Goal: Transaction & Acquisition: Obtain resource

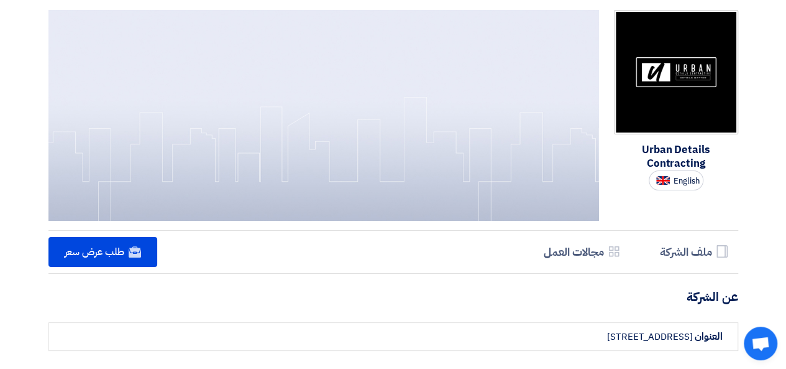
scroll to position [160, 0]
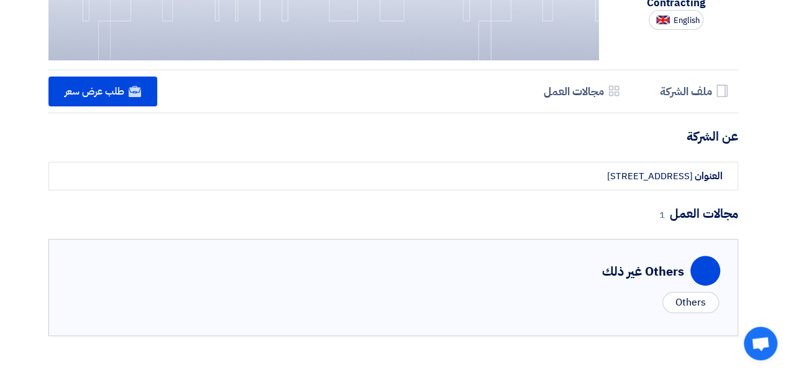
drag, startPoint x: 689, startPoint y: 308, endPoint x: 680, endPoint y: 306, distance: 8.9
click at [688, 309] on div "Others" at bounding box center [691, 302] width 56 height 21
click at [695, 98] on h5 "ملف الشركة" at bounding box center [686, 91] width 52 height 14
click at [584, 98] on h5 "مجالات العمل" at bounding box center [574, 91] width 60 height 14
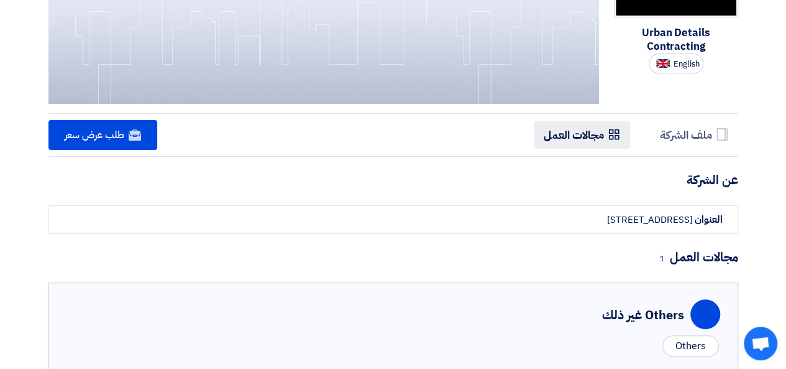
click at [584, 141] on h5 "مجالات العمل" at bounding box center [574, 134] width 60 height 14
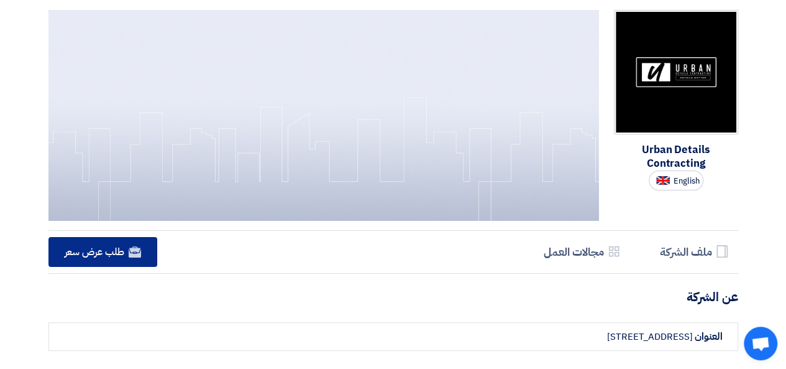
click at [101, 256] on span "طلب عرض سعر" at bounding box center [95, 251] width 60 height 15
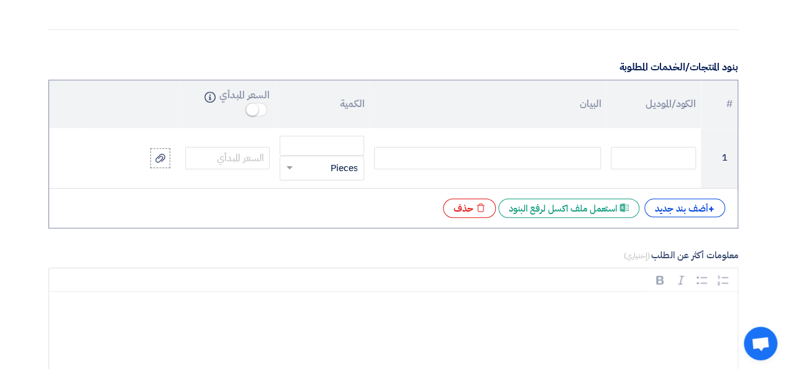
scroll to position [373, 0]
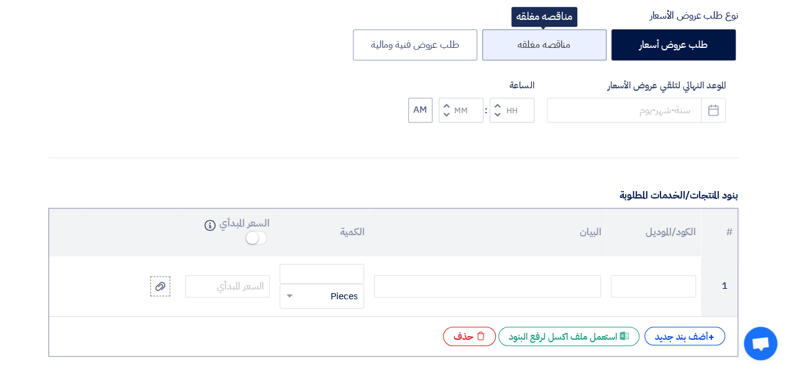
click at [538, 52] on label "مناقصه مغلقه" at bounding box center [544, 44] width 124 height 31
click at [563, 48] on input "مناقصه مغلقه" at bounding box center [567, 44] width 8 height 8
radio input "true"
click at [538, 52] on label "مناقصه مغلقه" at bounding box center [544, 44] width 124 height 31
click at [563, 48] on input "مناقصه مغلقه" at bounding box center [567, 44] width 8 height 8
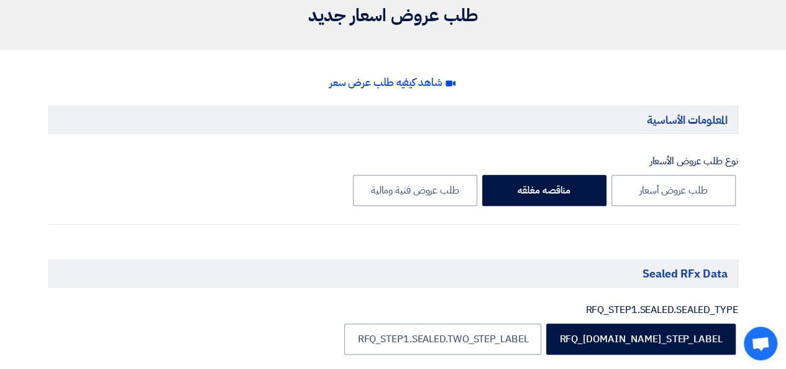
scroll to position [249, 0]
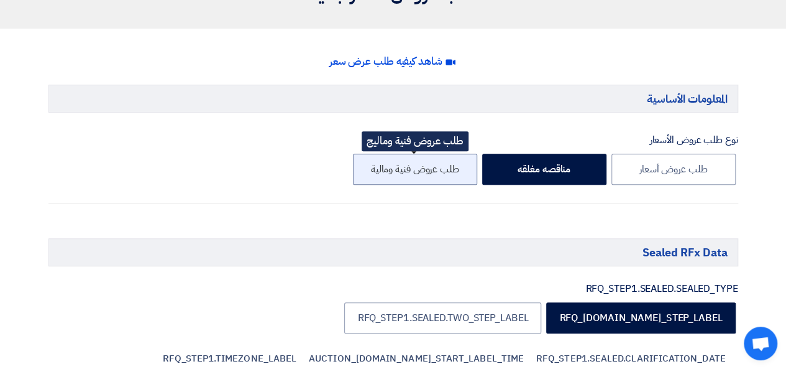
click at [431, 169] on label "طلب عروض فنية ومالية" at bounding box center [415, 169] width 124 height 31
click at [451, 169] on input "طلب عروض فنية ومالية" at bounding box center [455, 168] width 8 height 8
radio input "true"
click at [431, 169] on label "طلب عروض فنية ومالية" at bounding box center [415, 169] width 124 height 31
click at [451, 169] on input "طلب عروض فنية ومالية" at bounding box center [455, 168] width 8 height 8
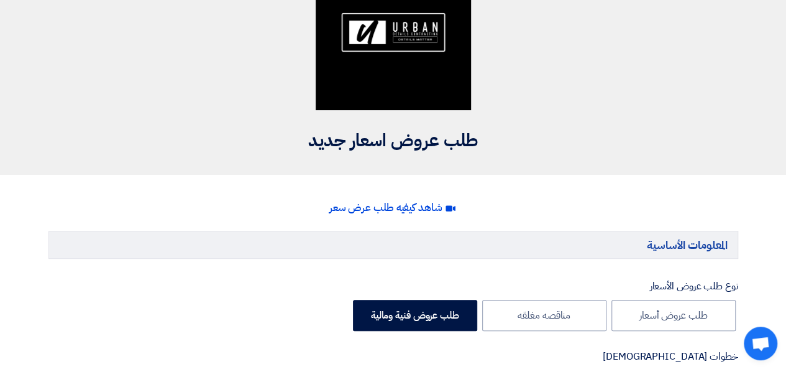
scroll to position [187, 0]
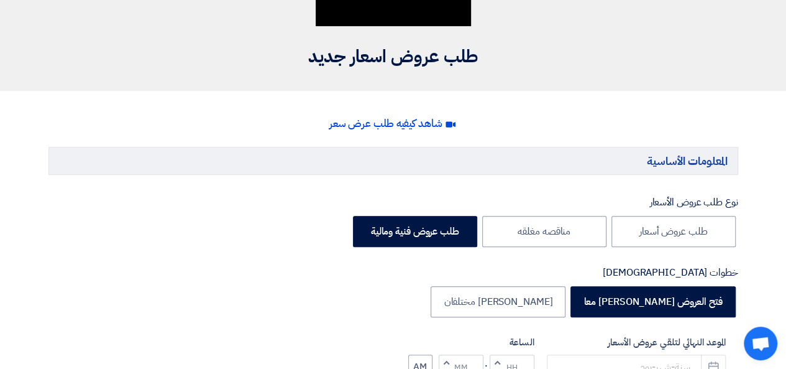
click at [697, 160] on h5 "المعلومات الأساسية" at bounding box center [393, 161] width 690 height 28
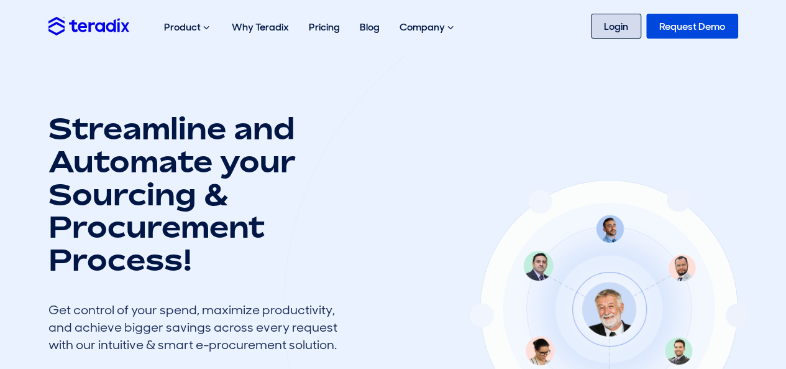
click at [609, 23] on link "Login" at bounding box center [616, 26] width 50 height 25
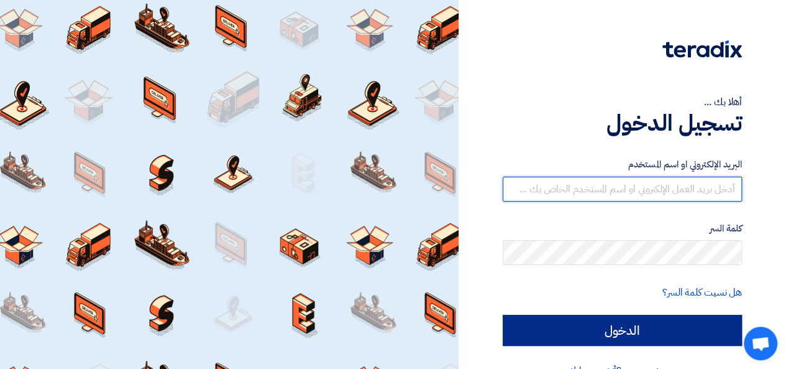
type input "[EMAIL_ADDRESS][DOMAIN_NAME]"
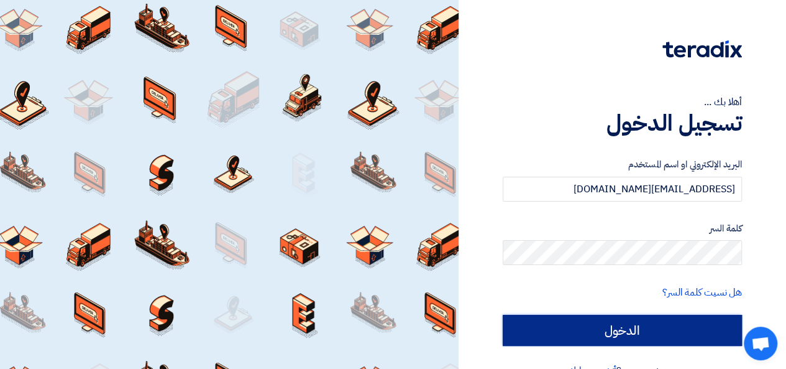
click at [596, 319] on input "الدخول" at bounding box center [622, 330] width 239 height 31
type input "Sign in"
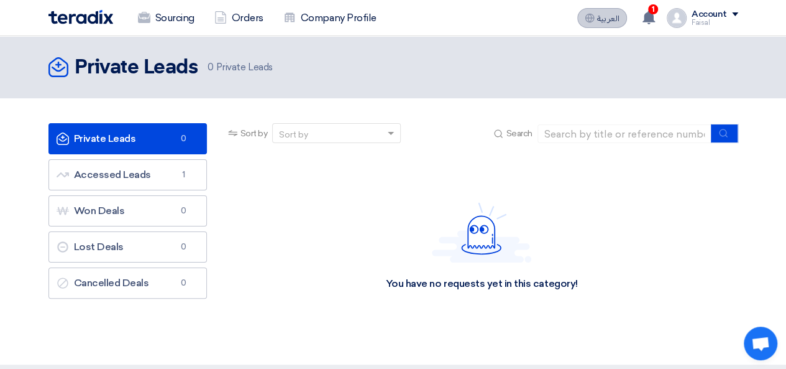
click at [621, 19] on button "العربية ع" at bounding box center [603, 18] width 50 height 20
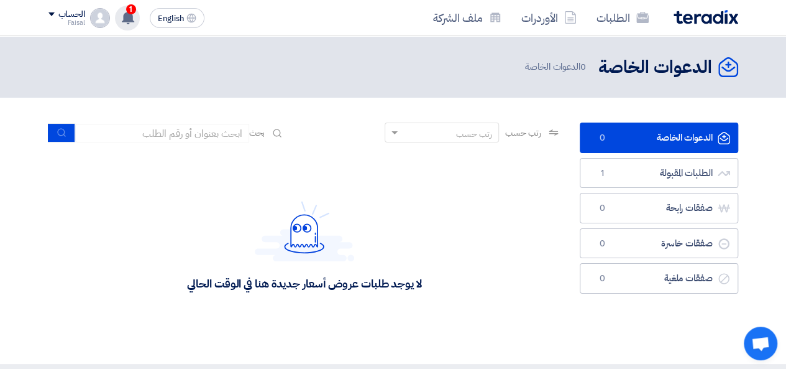
click at [124, 12] on icon at bounding box center [128, 18] width 14 height 14
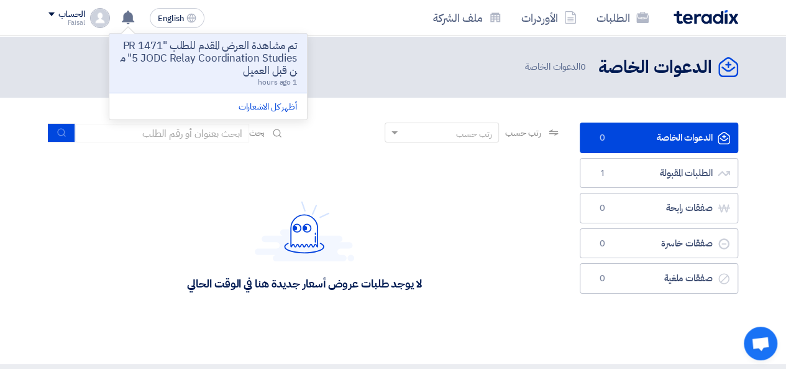
click at [226, 61] on p "تم مشاهدة العرض المقدم للطلب "PR 14715 JODC Relay Coordination Studies" من قبل …" at bounding box center [208, 58] width 178 height 37
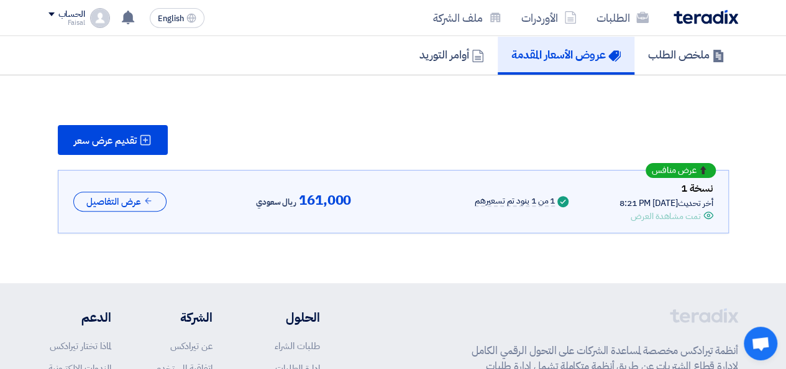
scroll to position [62, 0]
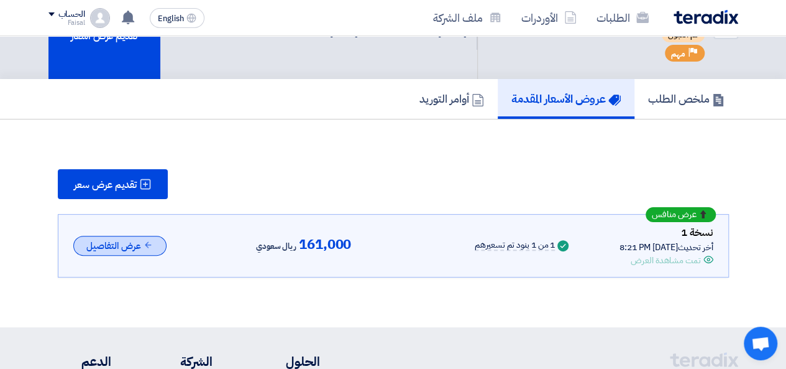
click at [147, 244] on use at bounding box center [148, 245] width 6 height 6
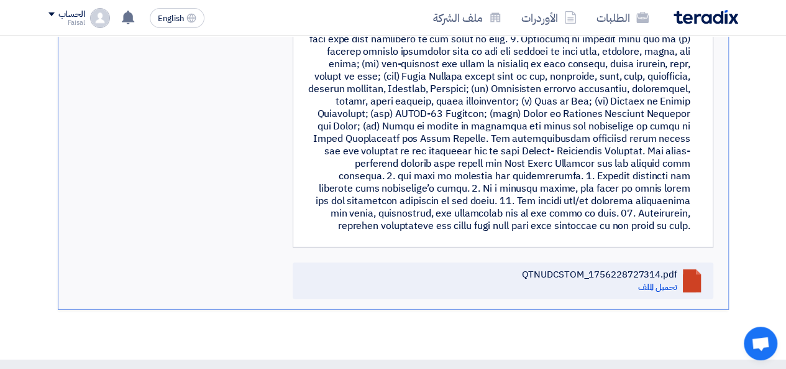
scroll to position [1538, 0]
